Goal: Task Accomplishment & Management: Manage account settings

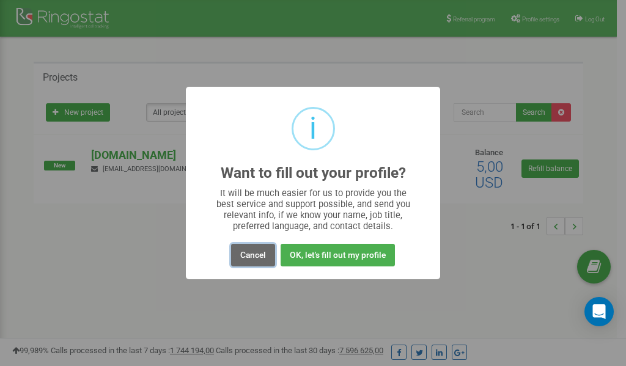
click at [252, 258] on button "Cancel" at bounding box center [253, 255] width 44 height 23
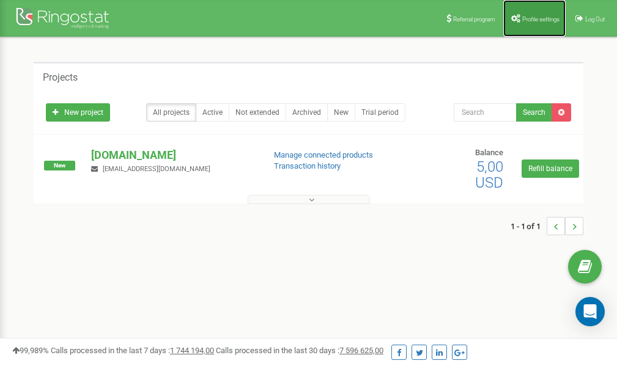
click at [532, 18] on span "Profile settings" at bounding box center [540, 19] width 37 height 7
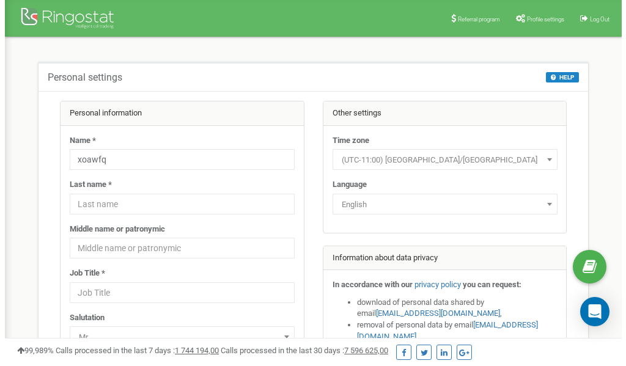
scroll to position [61, 0]
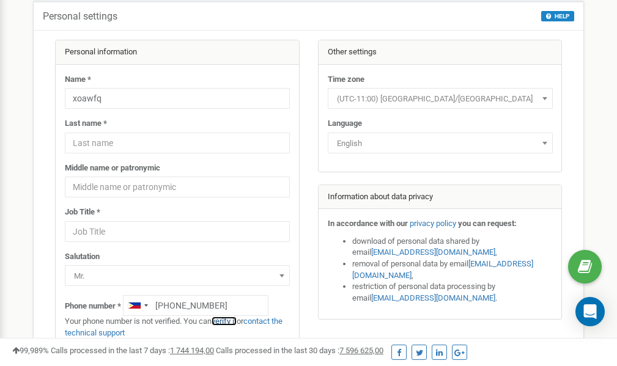
click at [229, 321] on link "verify it" at bounding box center [223, 321] width 25 height 9
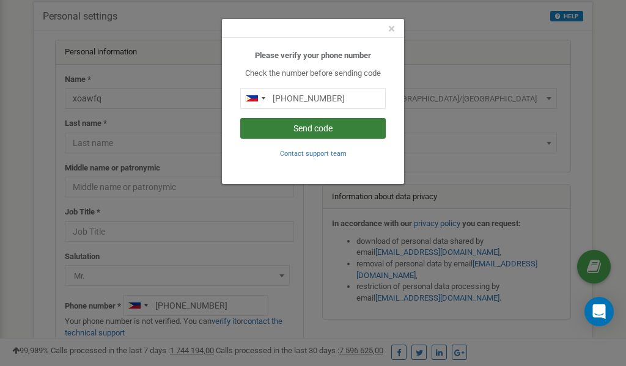
click at [304, 130] on button "Send code" at bounding box center [312, 128] width 145 height 21
